Goal: Transaction & Acquisition: Download file/media

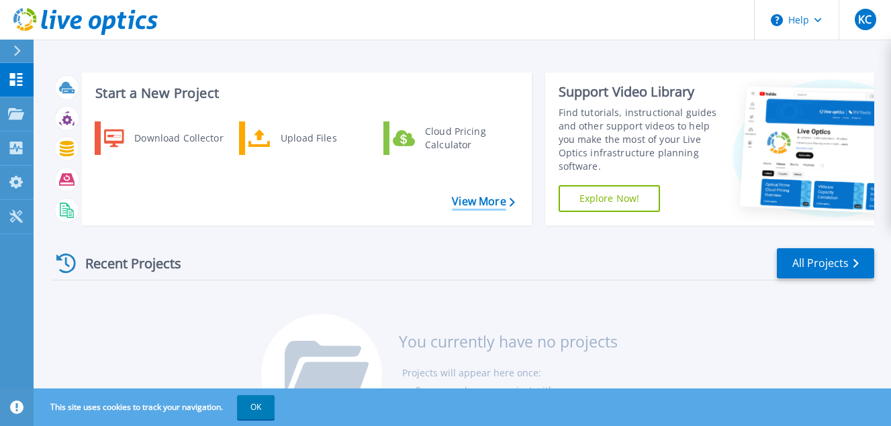
click at [489, 198] on link "View More" at bounding box center [483, 201] width 62 height 13
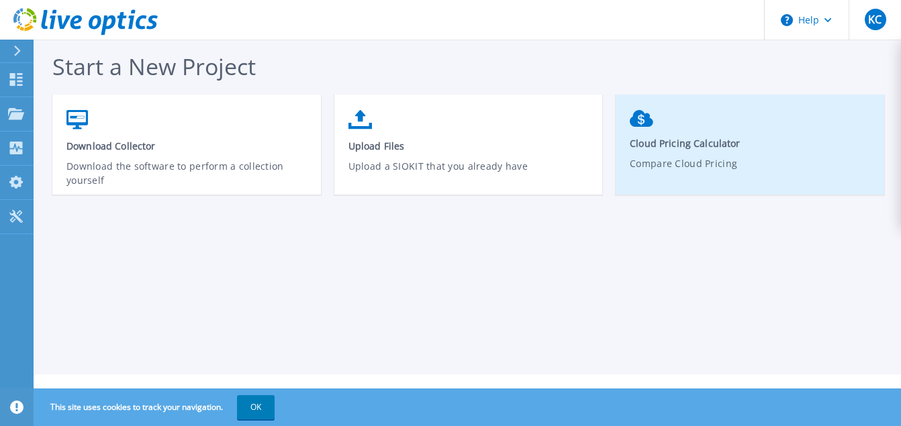
click at [659, 183] on p "Compare Cloud Pricing" at bounding box center [750, 171] width 241 height 31
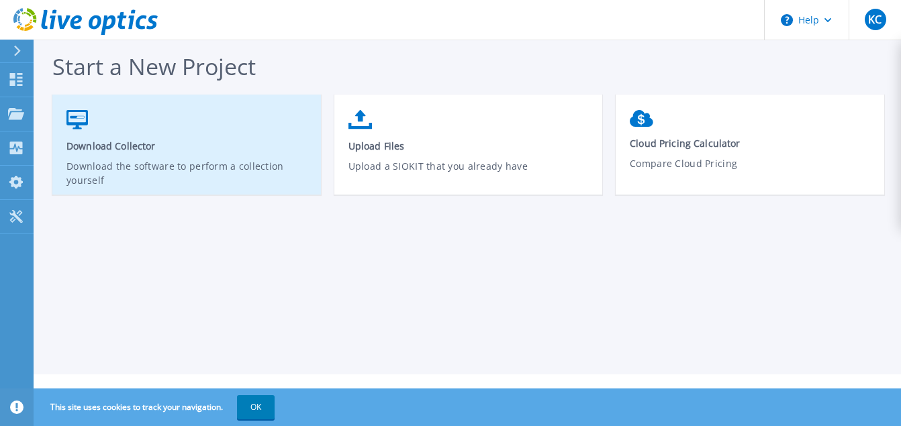
click at [134, 175] on p "Download the software to perform a collection yourself" at bounding box center [186, 174] width 241 height 31
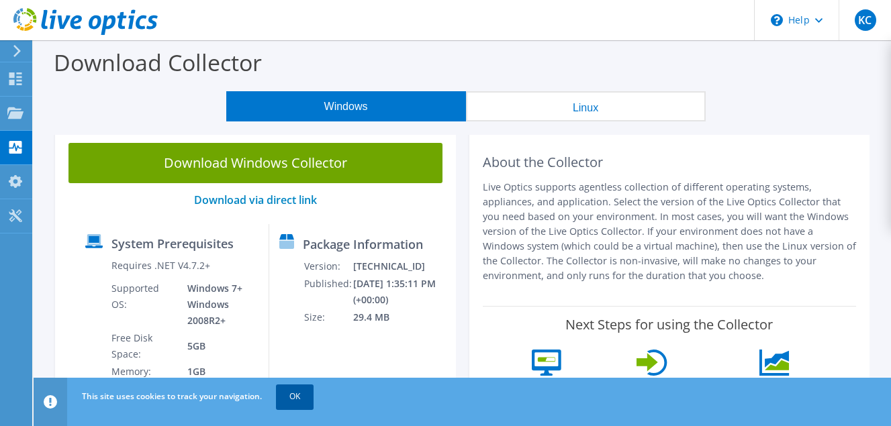
click at [300, 398] on link "OK" at bounding box center [295, 397] width 38 height 24
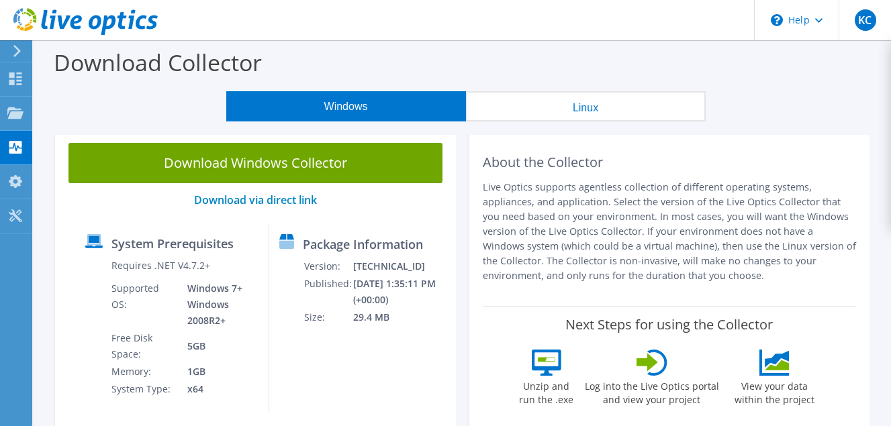
click at [337, 140] on div "Download Windows Collector Download via direct link System Prerequisites Requir…" at bounding box center [255, 284] width 401 height 308
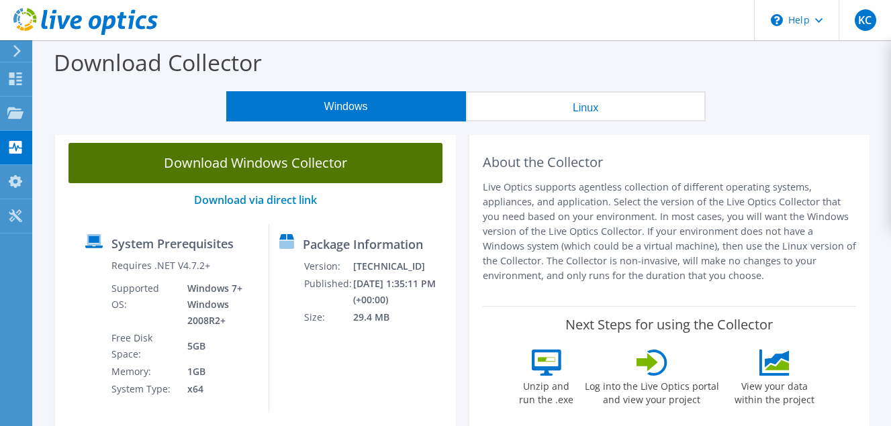
click at [337, 158] on link "Download Windows Collector" at bounding box center [255, 163] width 374 height 40
